Goal: Task Accomplishment & Management: Manage account settings

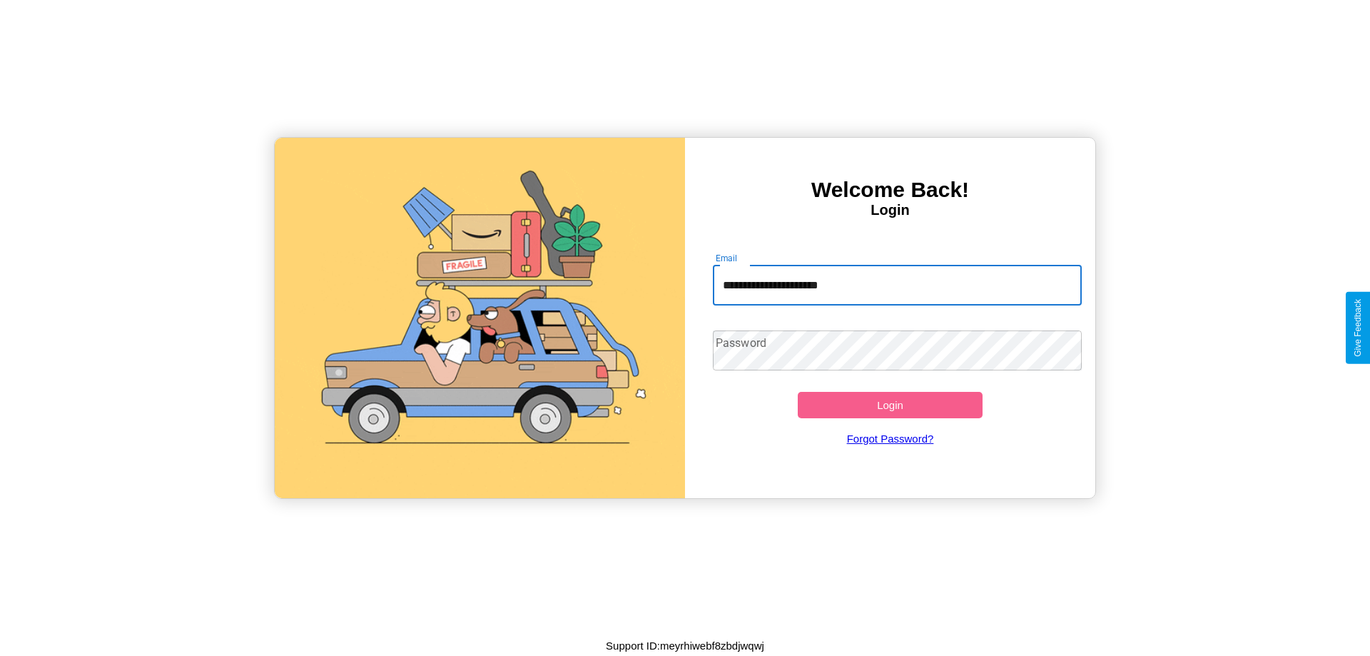
type input "**********"
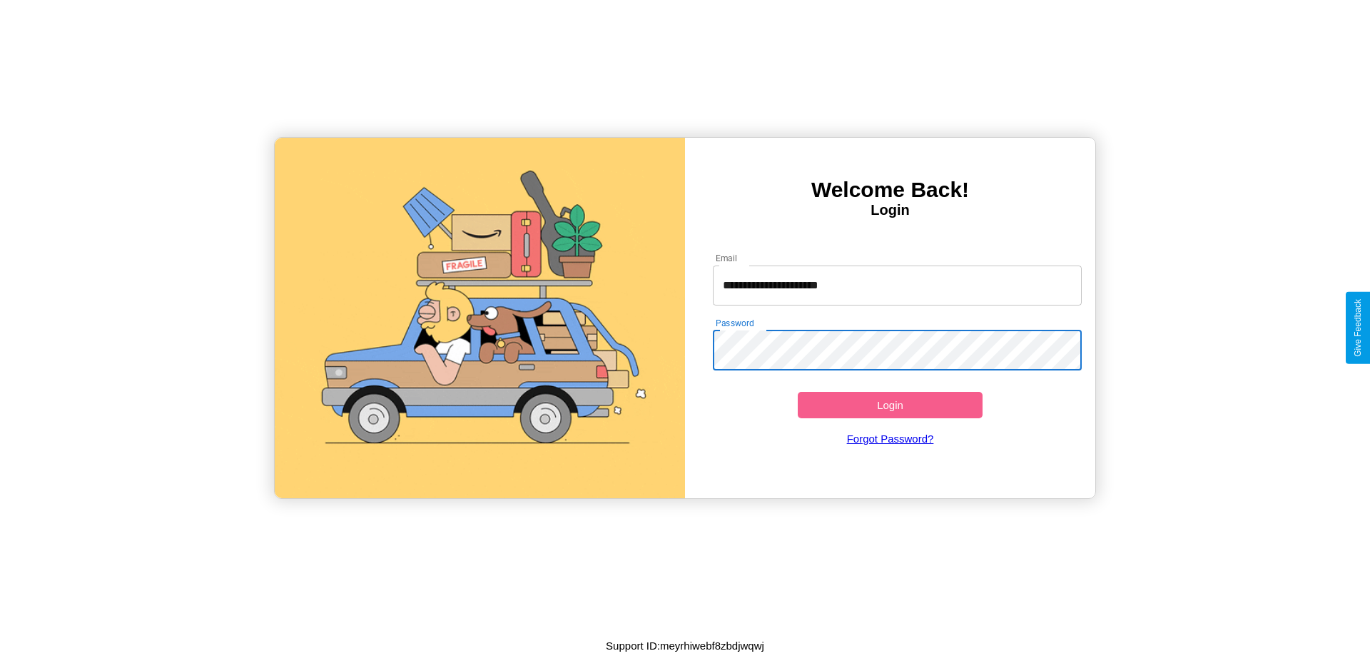
click at [890, 405] on button "Login" at bounding box center [890, 405] width 185 height 26
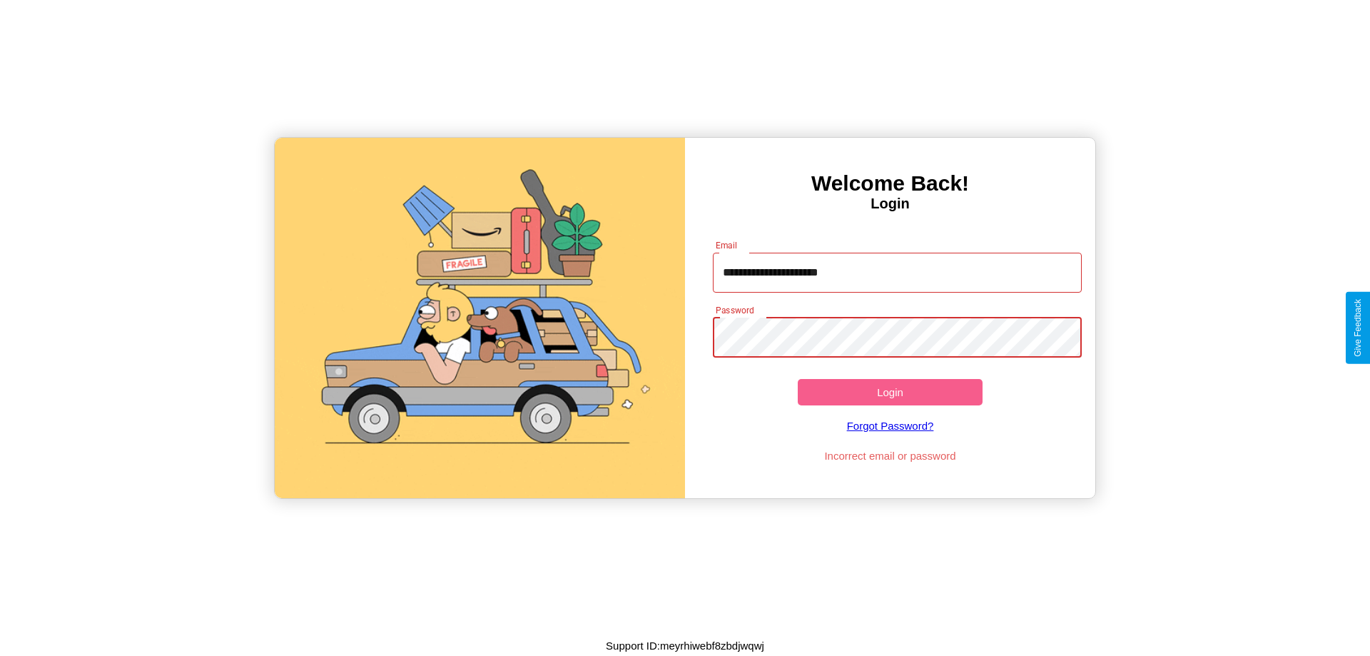
click at [890, 392] on button "Login" at bounding box center [890, 392] width 185 height 26
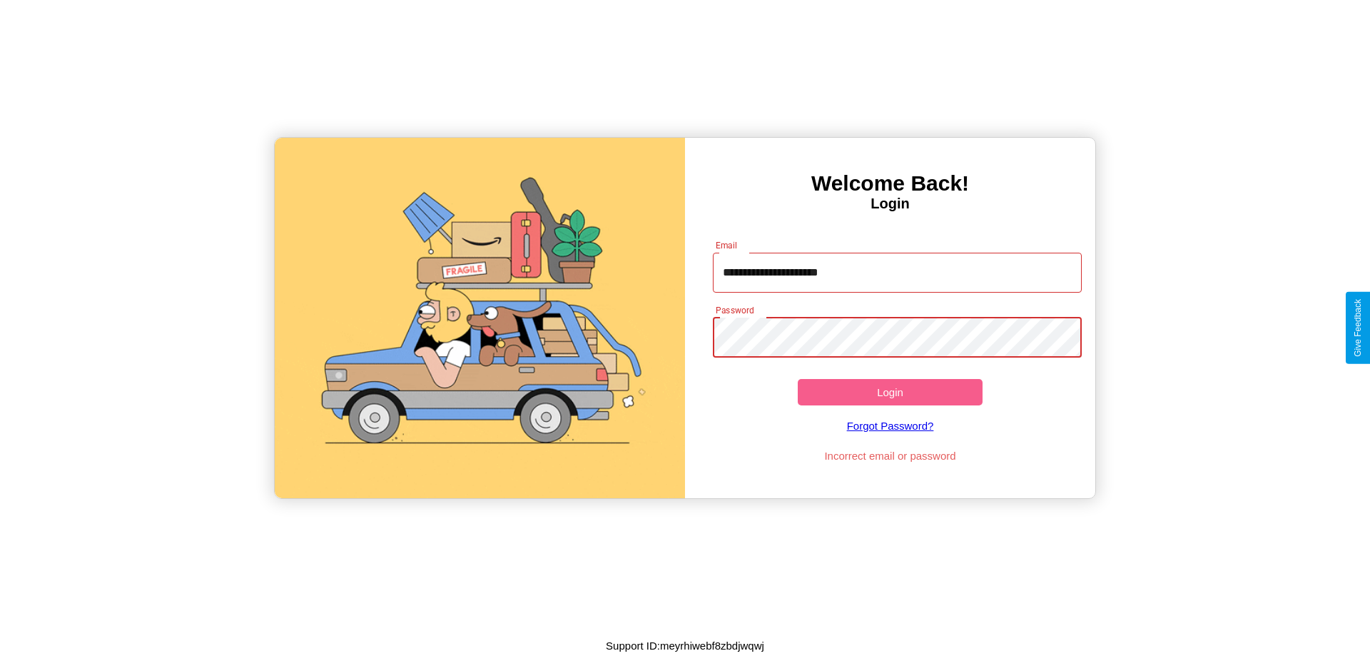
click at [890, 392] on button "Login" at bounding box center [890, 392] width 185 height 26
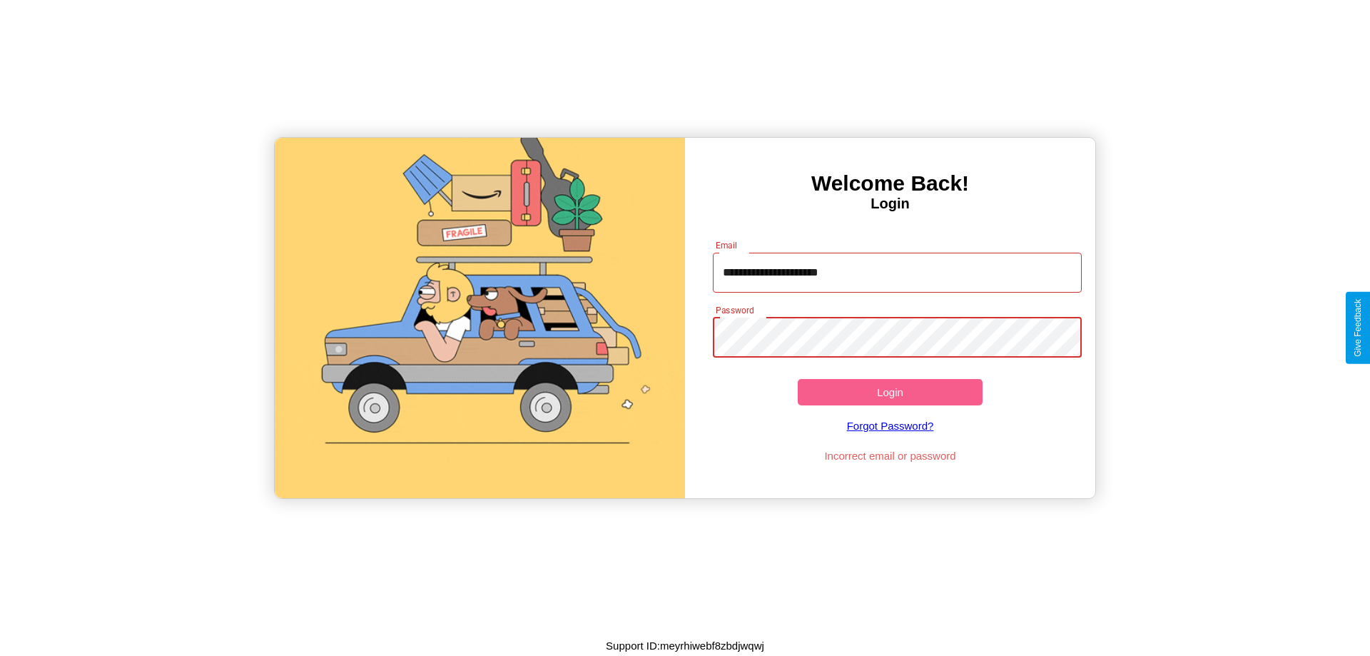
click at [890, 392] on button "Login" at bounding box center [890, 392] width 185 height 26
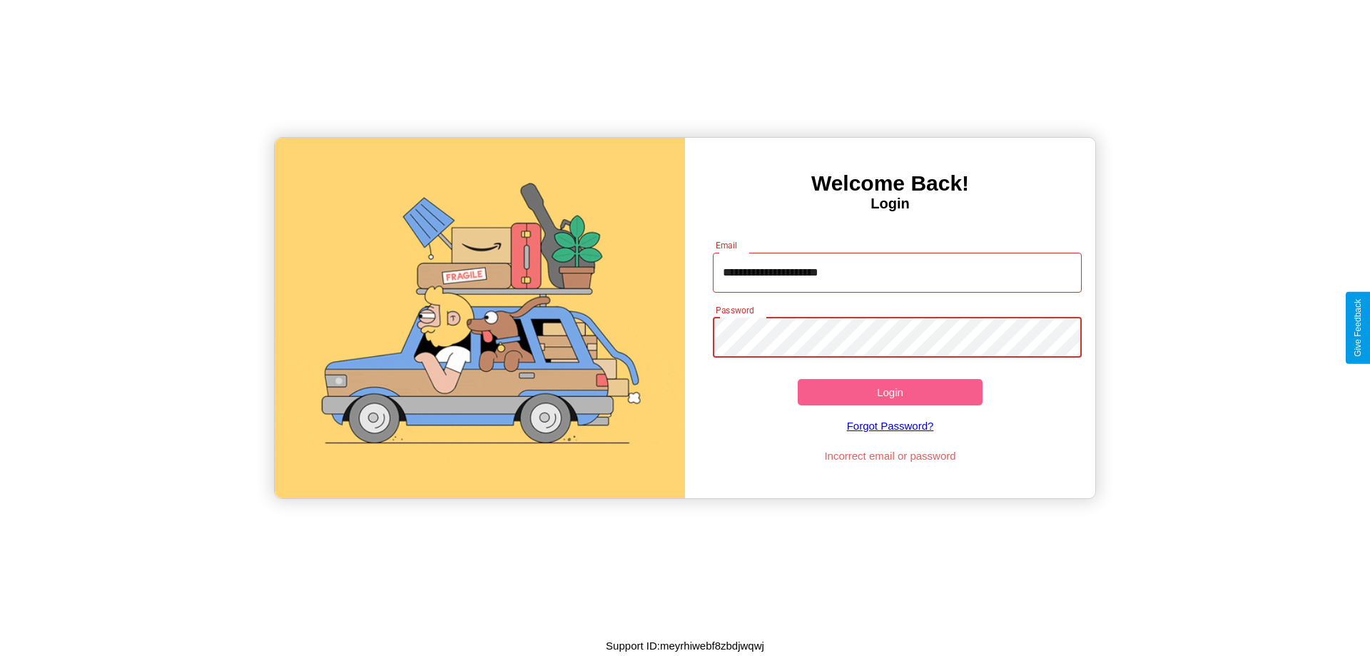
click at [890, 392] on button "Login" at bounding box center [890, 392] width 185 height 26
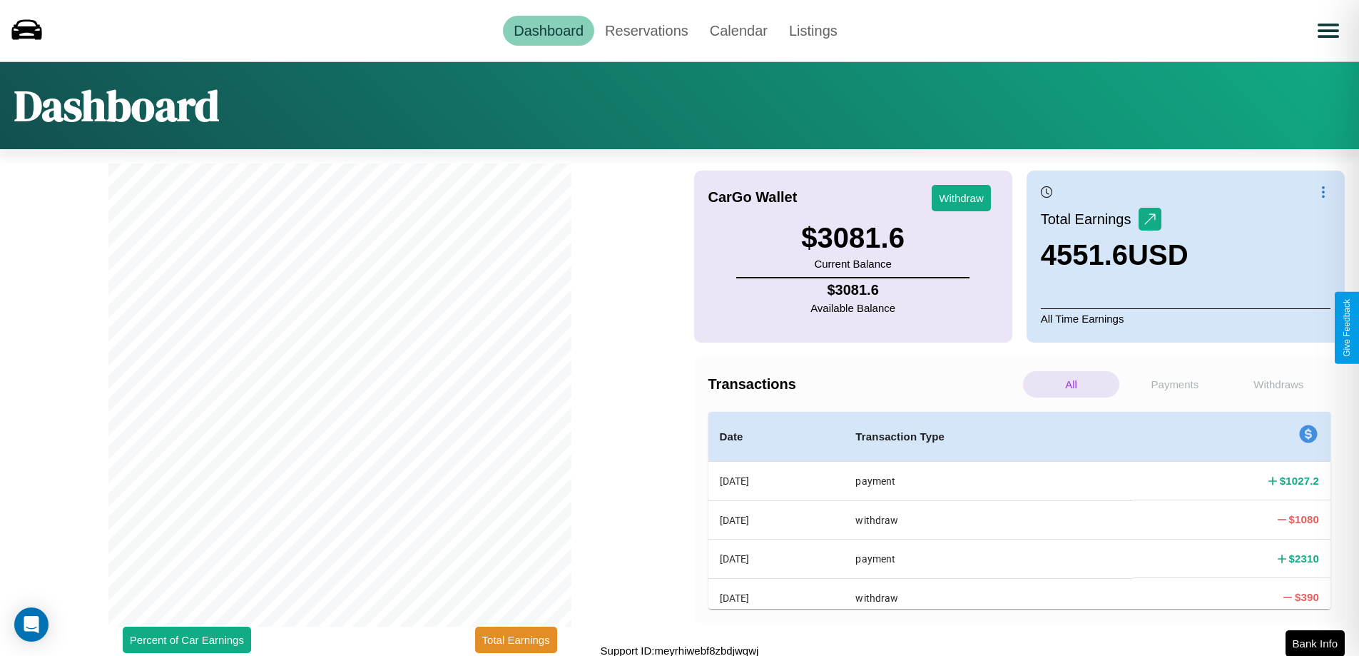
scroll to position [4, 0]
